Goal: Information Seeking & Learning: Find specific fact

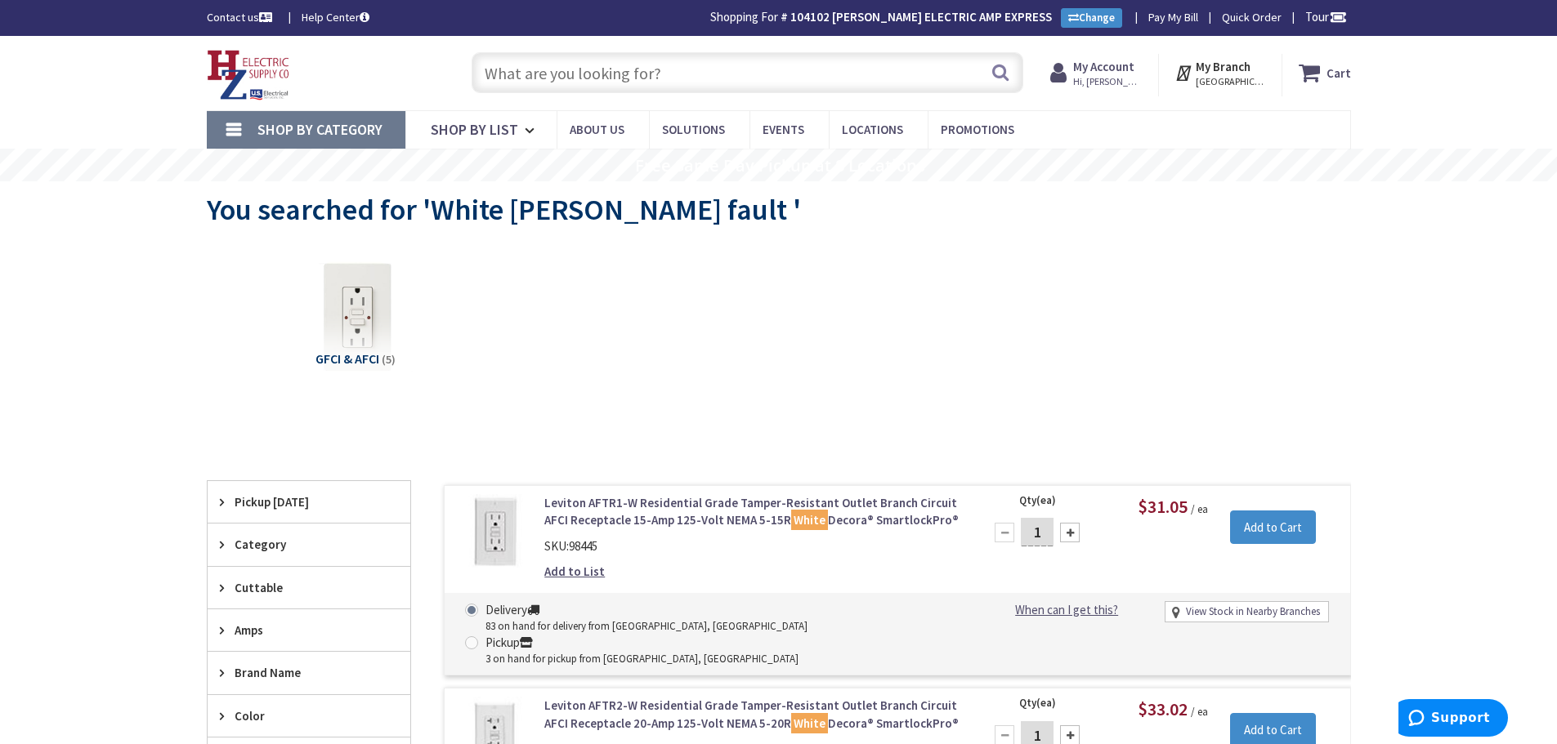
click at [694, 78] on input "text" at bounding box center [748, 72] width 552 height 41
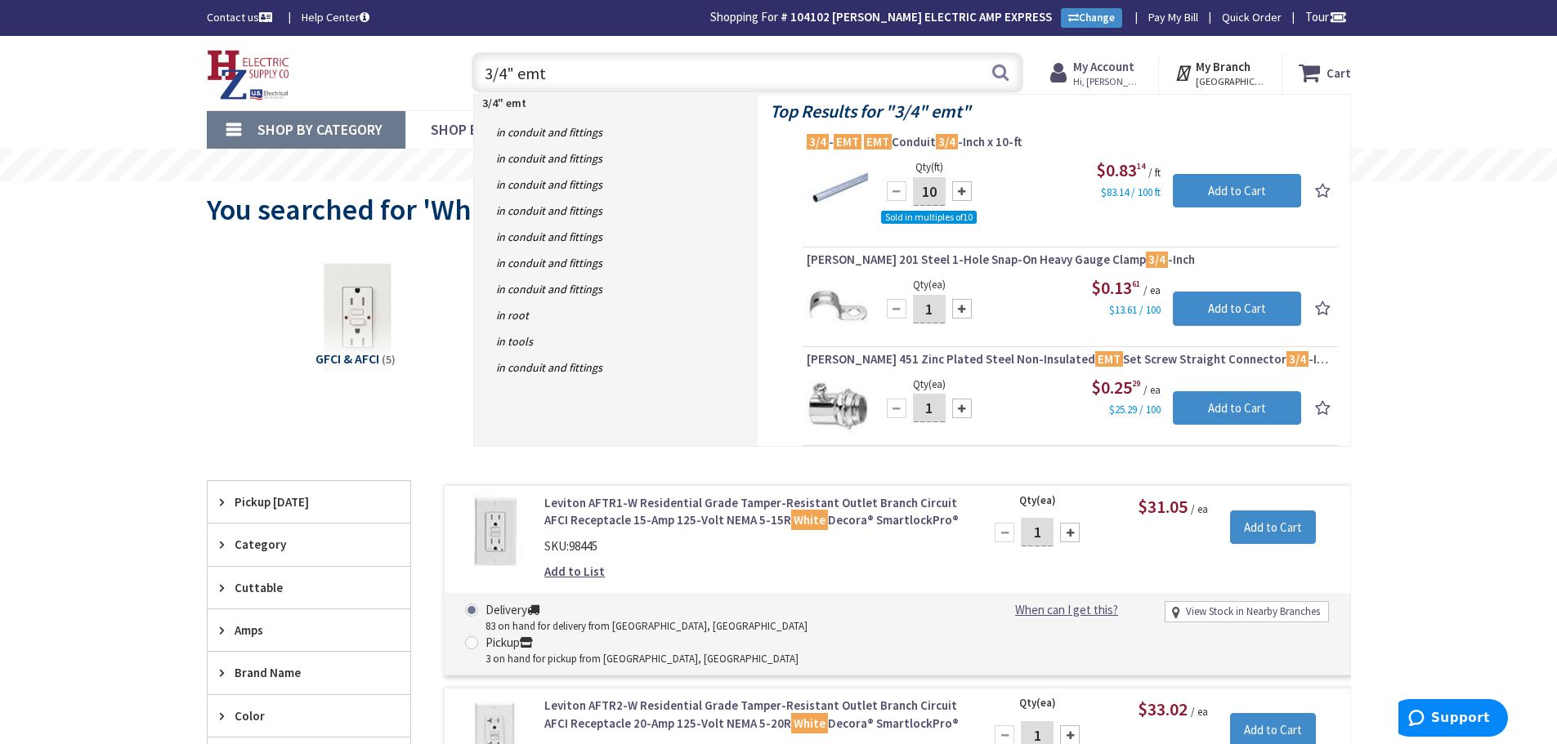
click at [628, 83] on input "3/4" emt" at bounding box center [748, 72] width 552 height 41
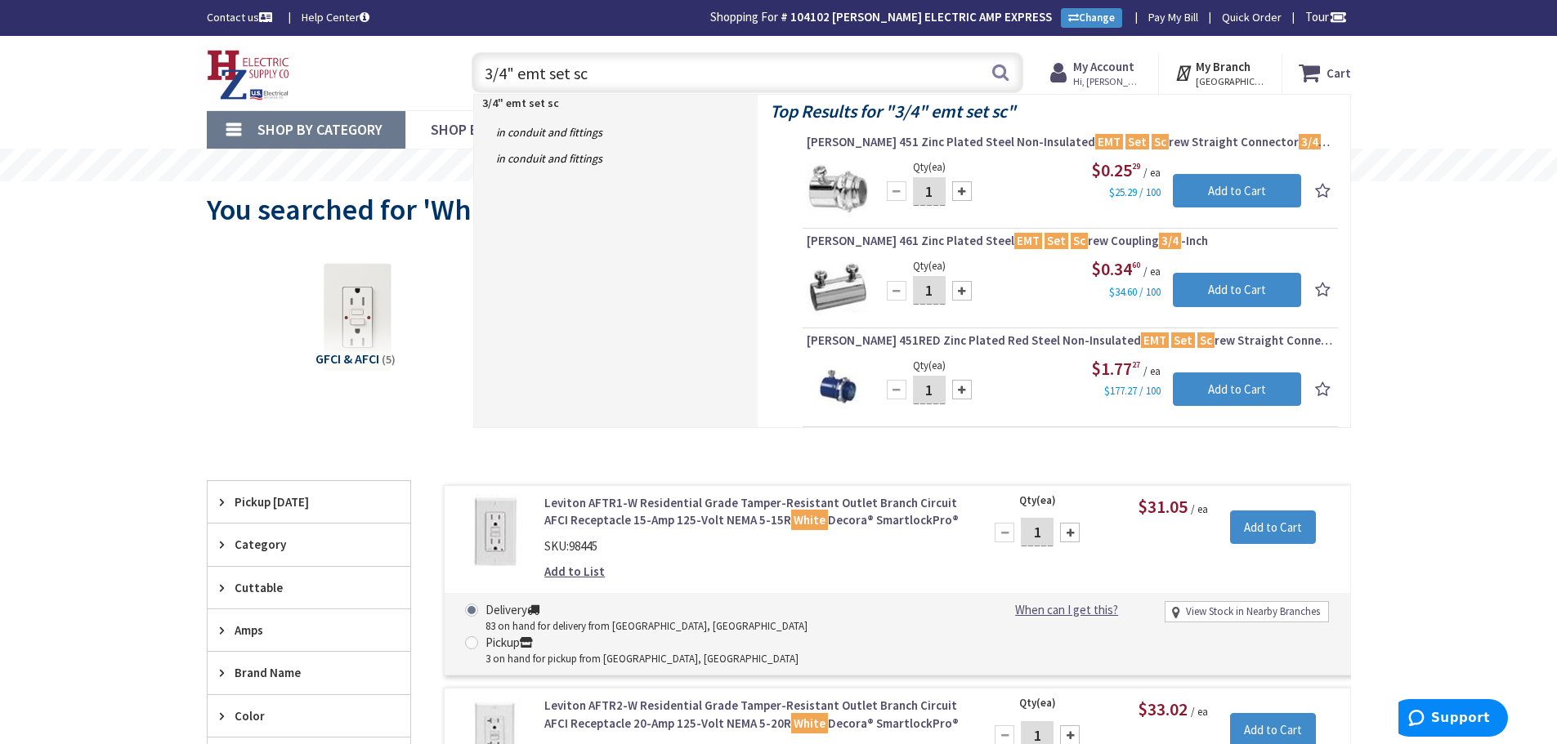
click at [668, 63] on input "3/4" emt set sc" at bounding box center [748, 72] width 552 height 41
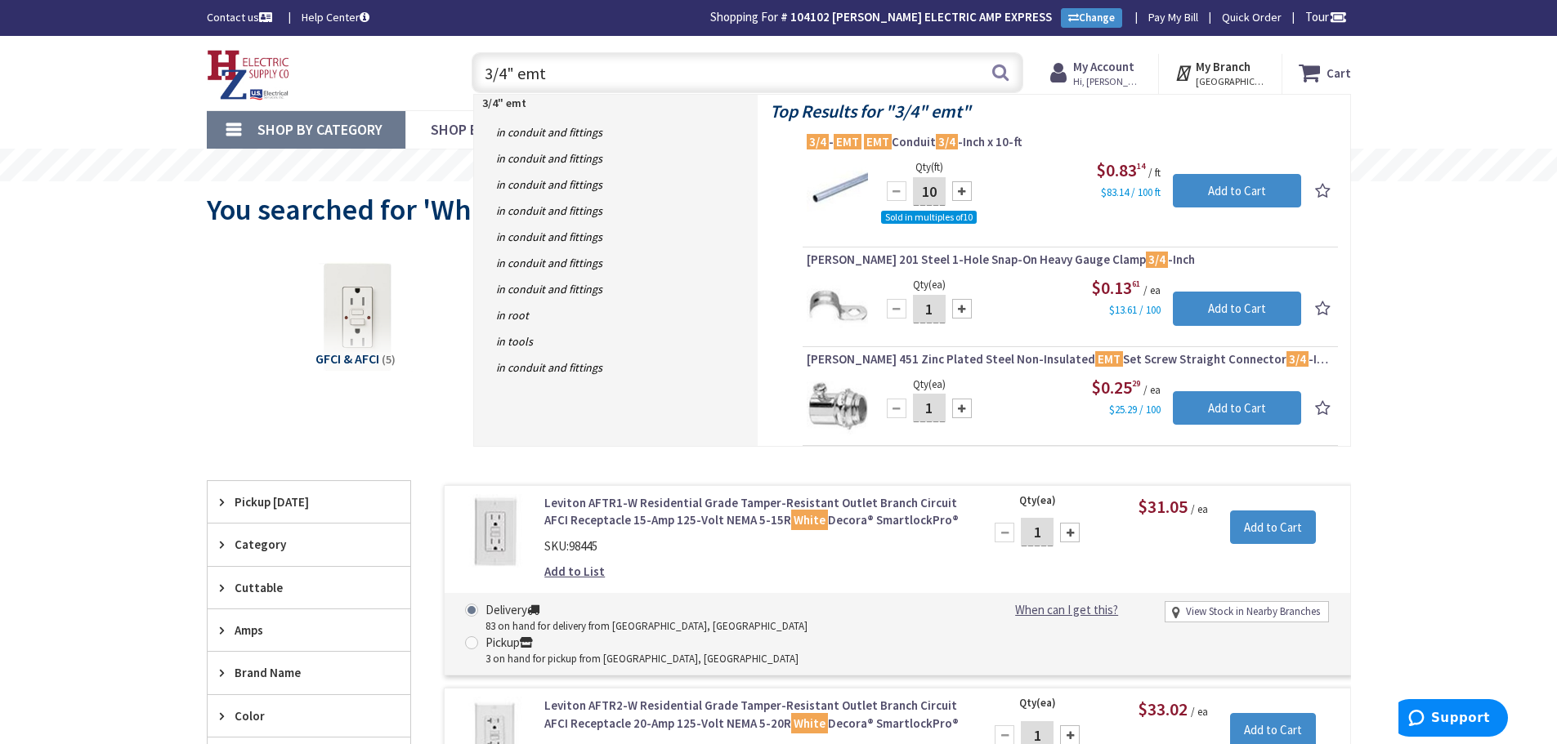
click at [639, 72] on input "3/4" emt" at bounding box center [748, 72] width 552 height 41
type input "3"
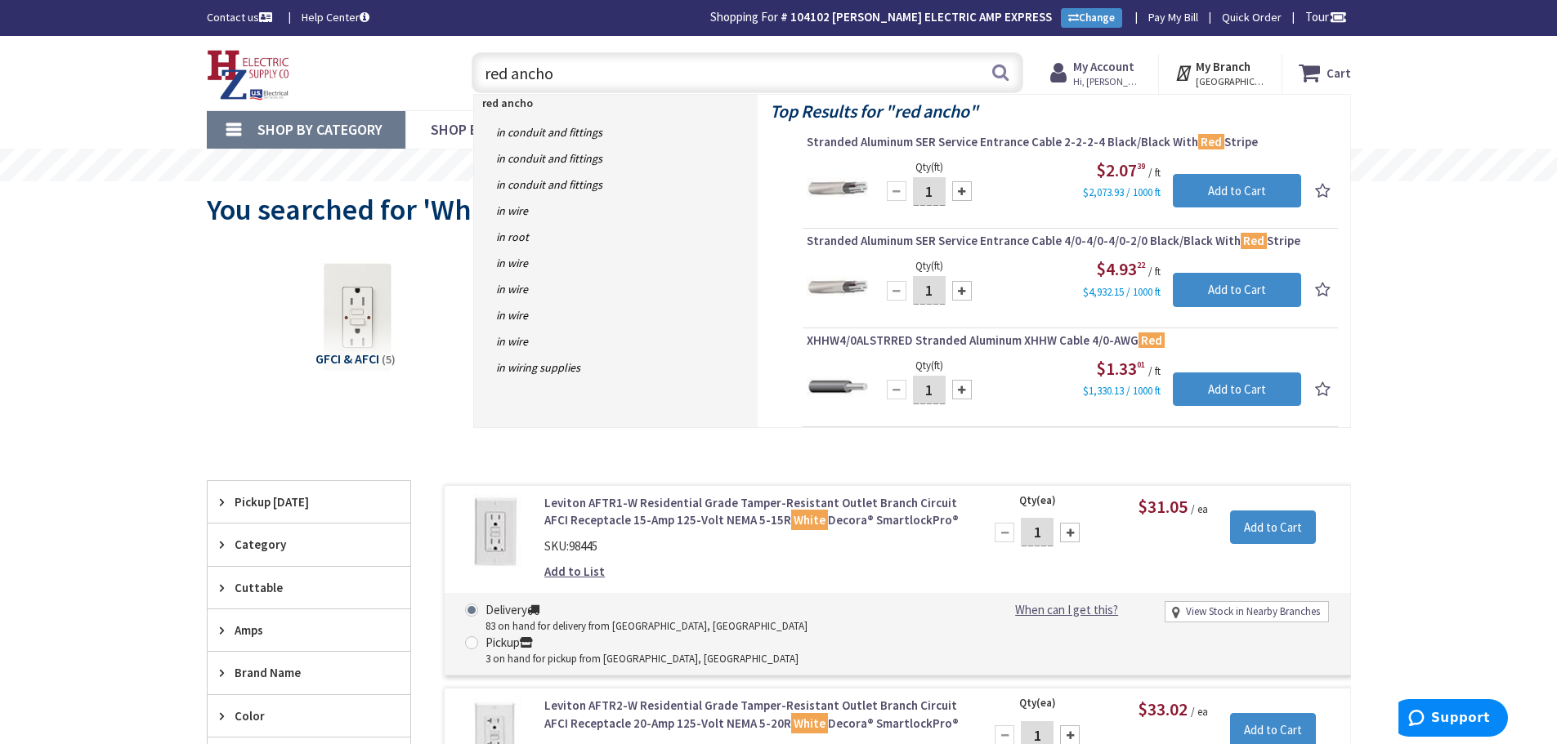
type input "red anchor"
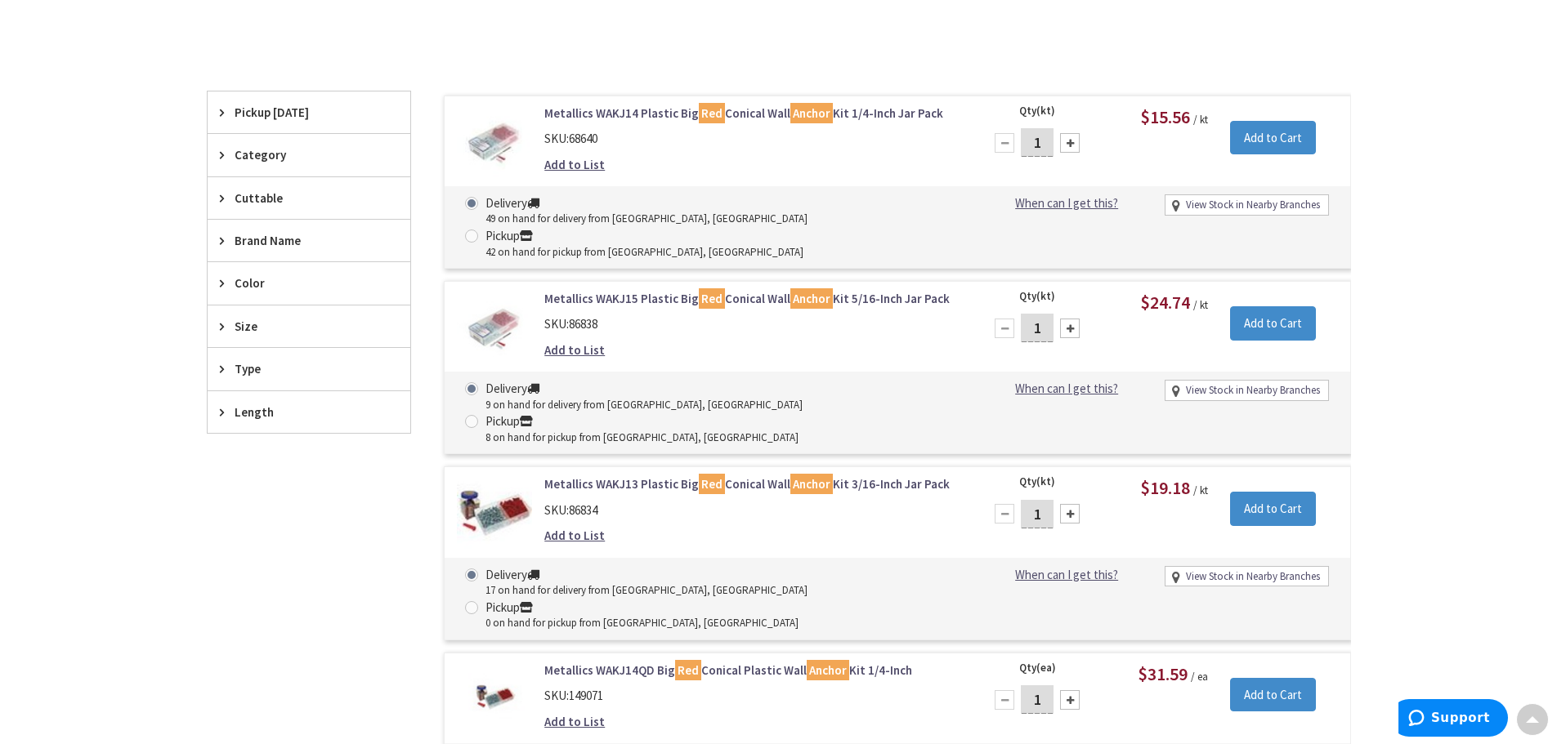
scroll to position [327, 0]
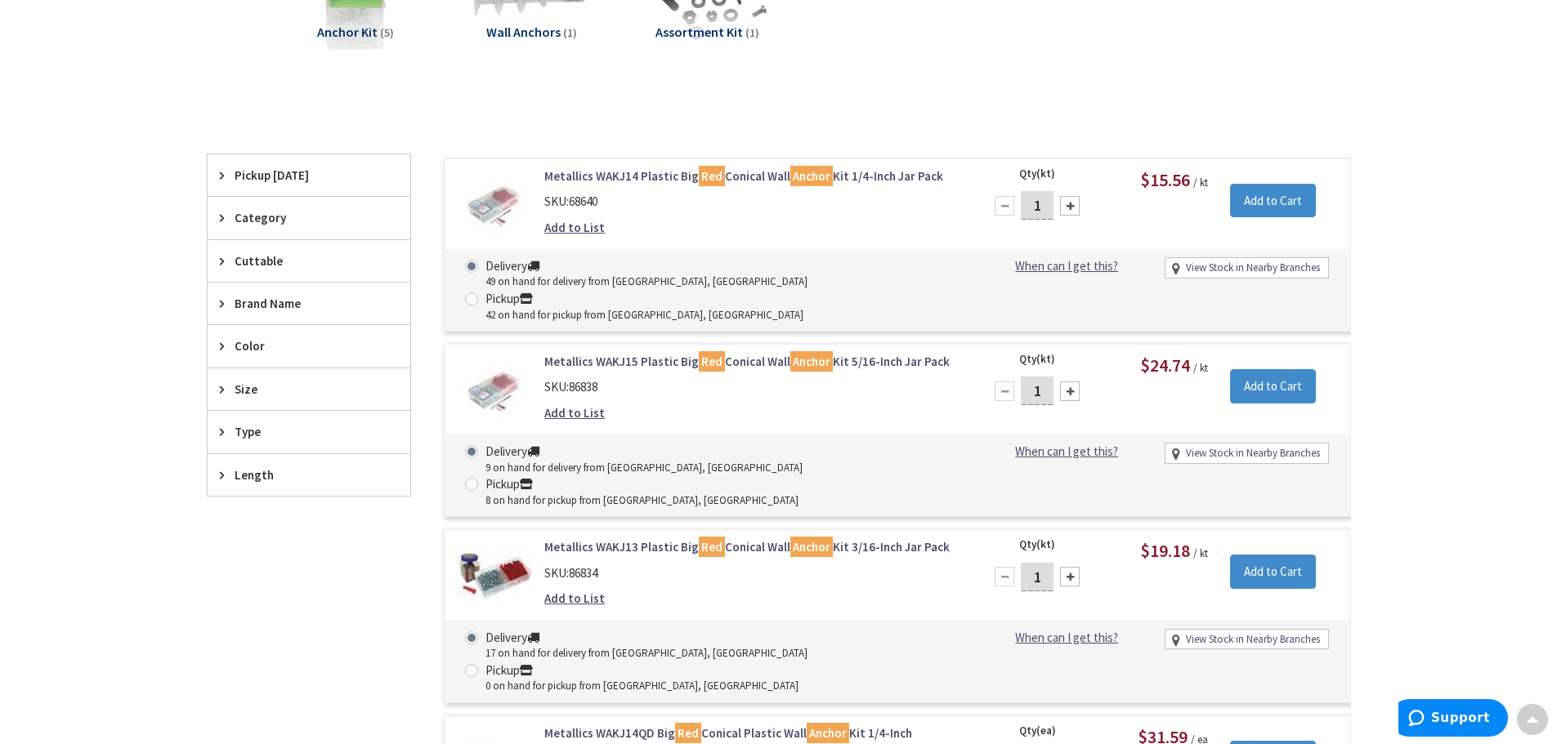
click at [666, 176] on link "Metallics WAKJ14 Plastic Big Red Conical Wall Anchor Kit 1/4-Inch Jar Pack" at bounding box center [752, 176] width 416 height 17
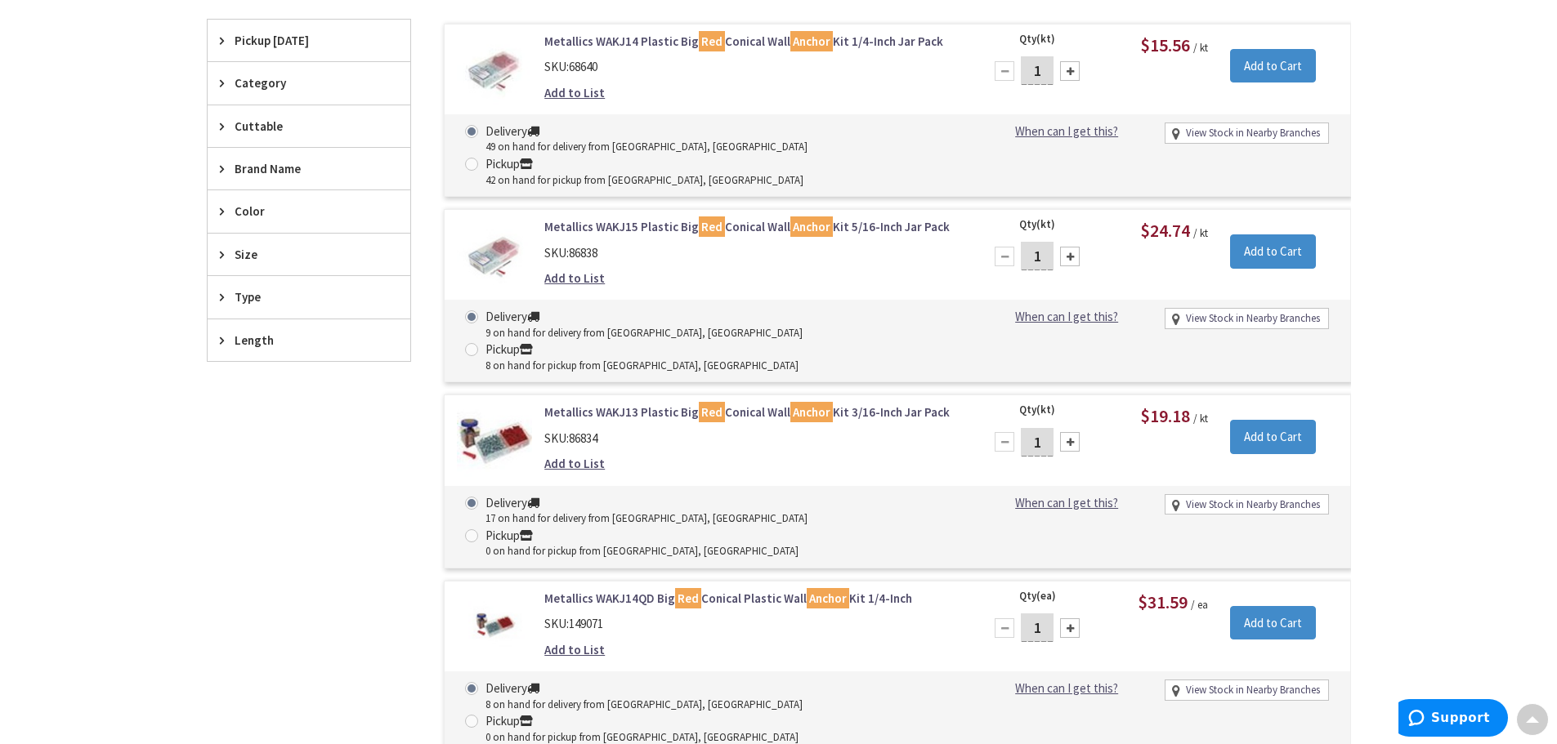
scroll to position [462, 0]
click at [628, 42] on link "Metallics WAKJ14 Plastic Big Red Conical Wall Anchor Kit 1/4-Inch Jar Pack" at bounding box center [752, 41] width 416 height 17
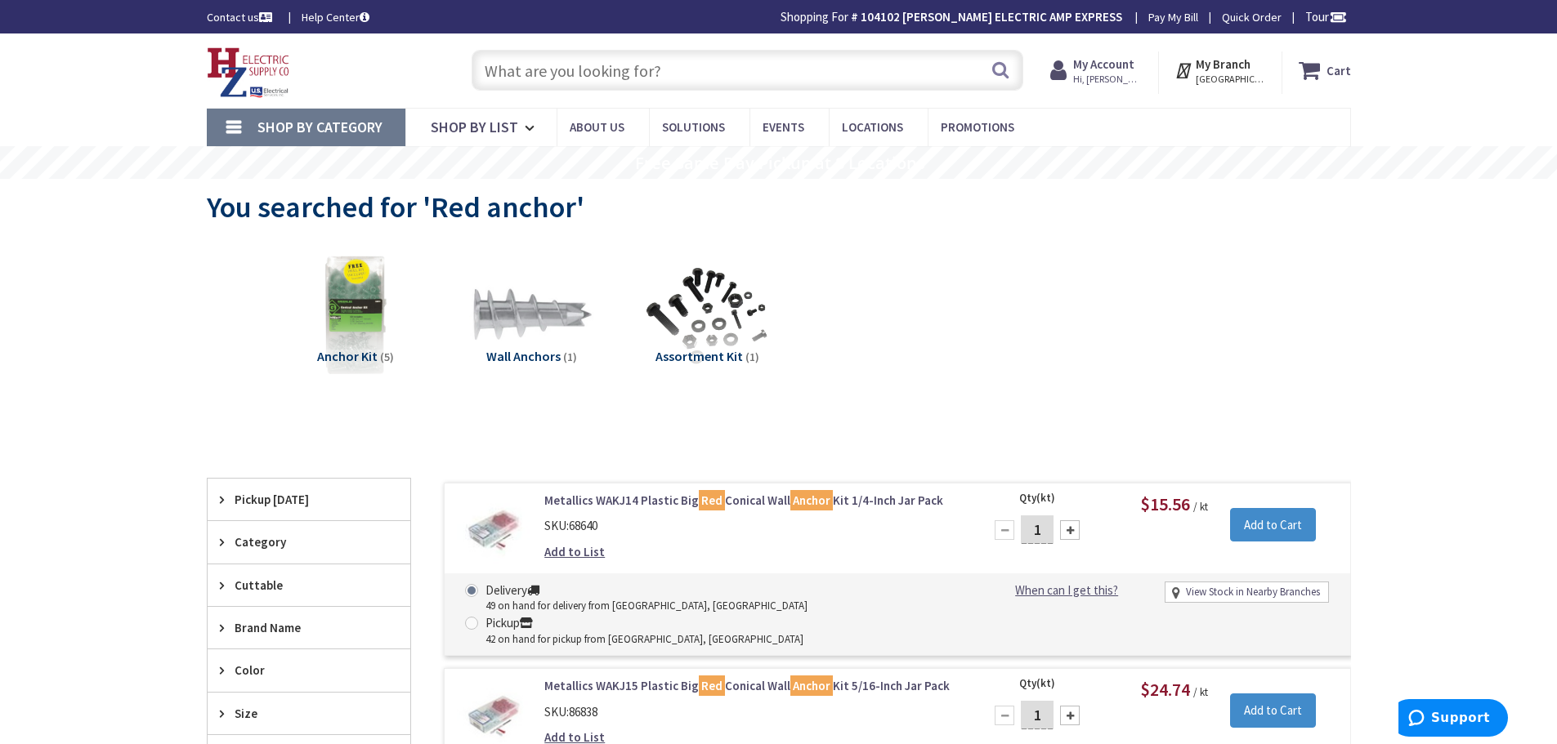
click at [721, 75] on input "text" at bounding box center [748, 70] width 552 height 41
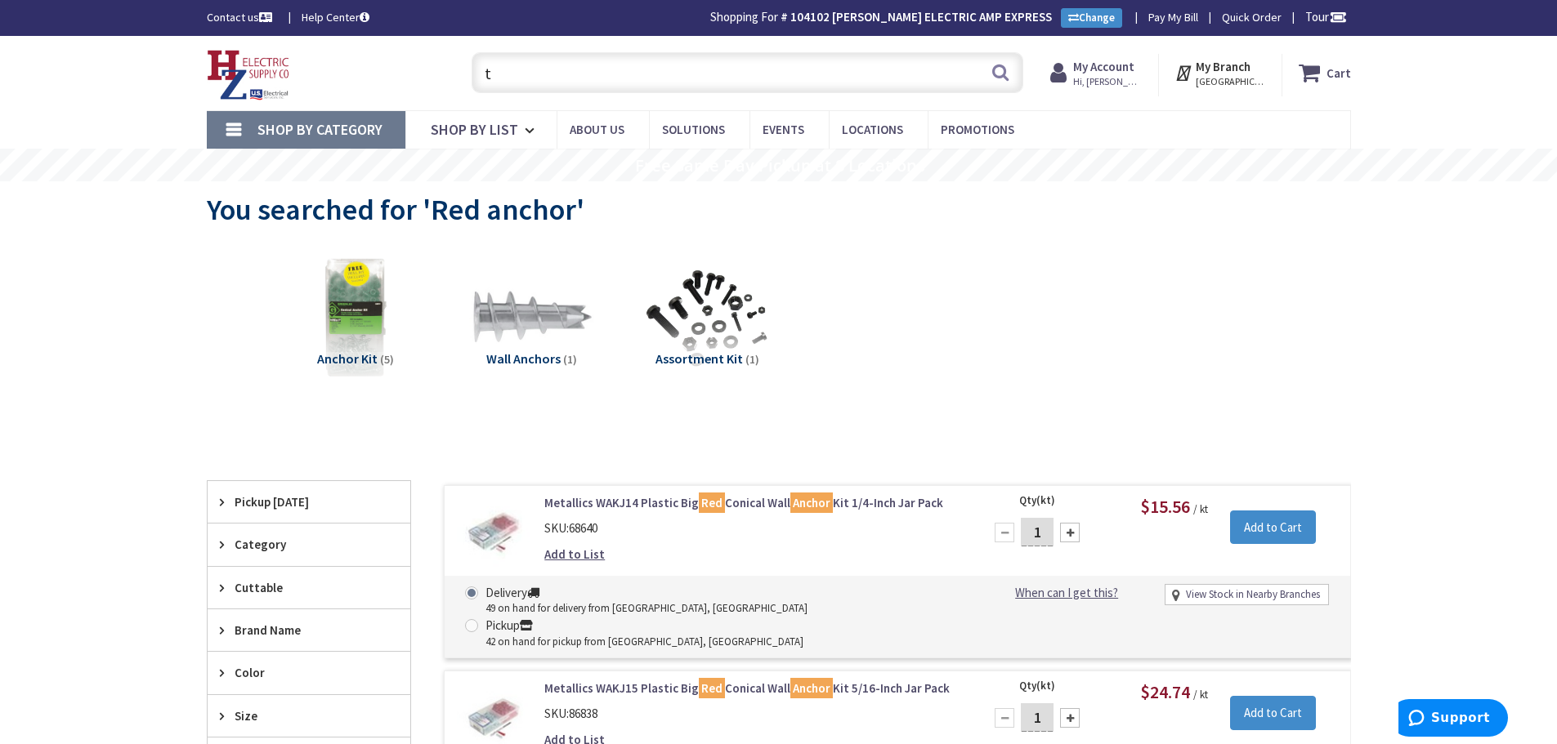
type input "tp"
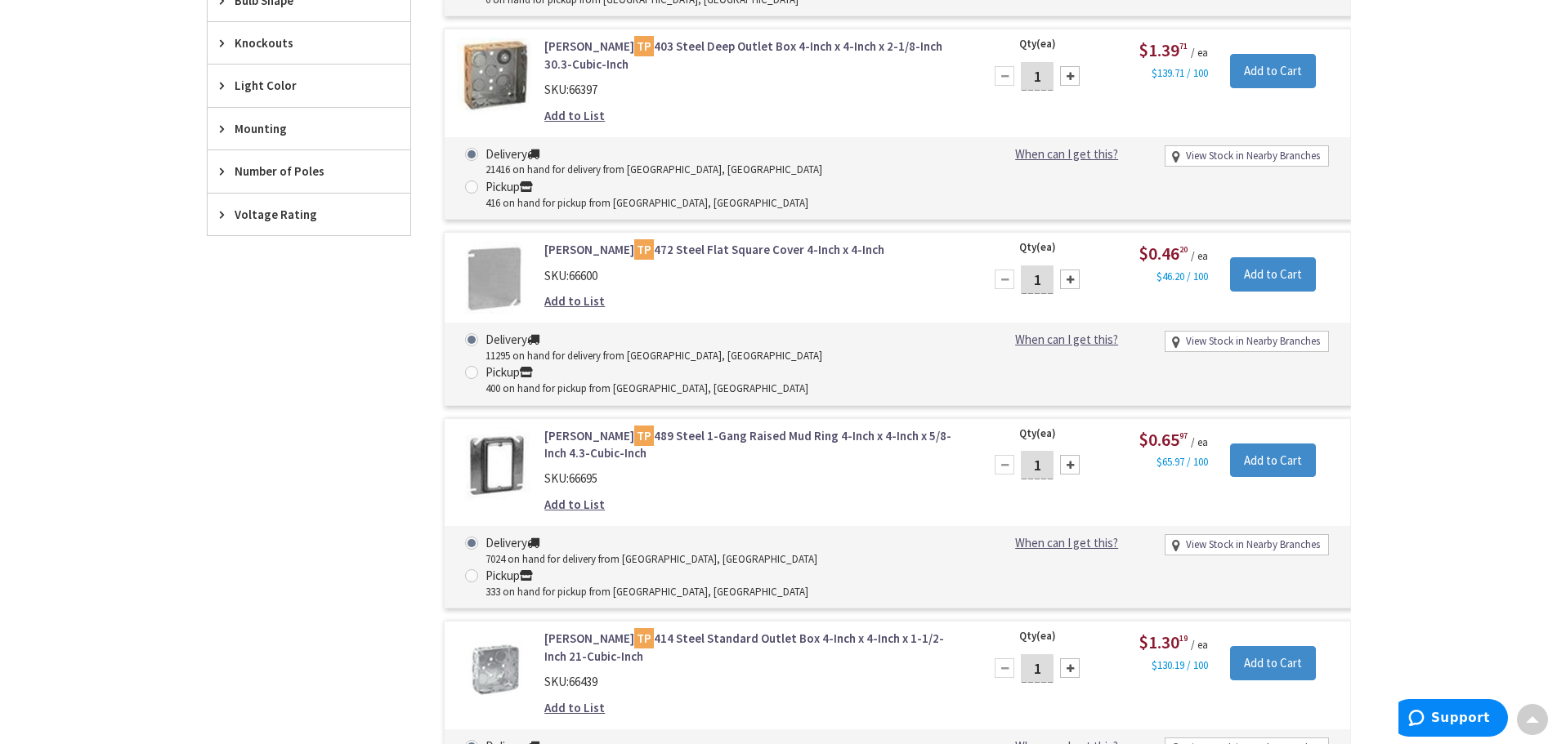
scroll to position [1226, 0]
